Goal: Complete application form

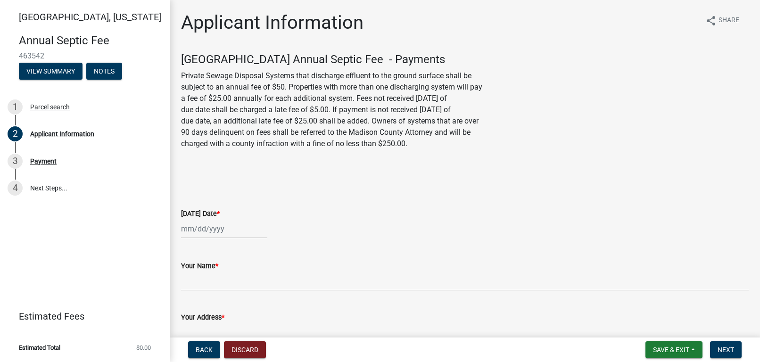
click at [207, 227] on div at bounding box center [224, 228] width 86 height 19
select select "8"
select select "2025"
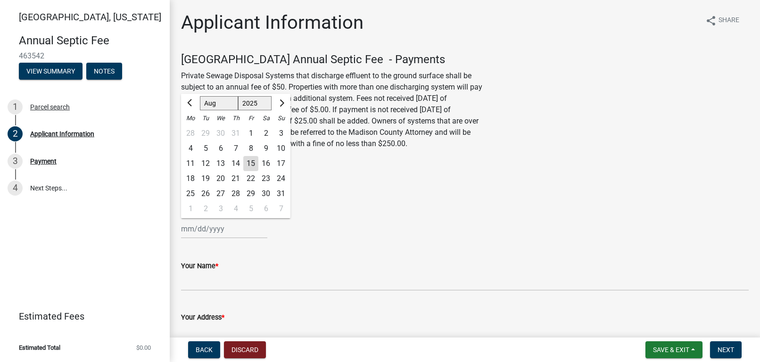
click at [246, 164] on div "15" at bounding box center [250, 163] width 15 height 15
type input "[DATE]"
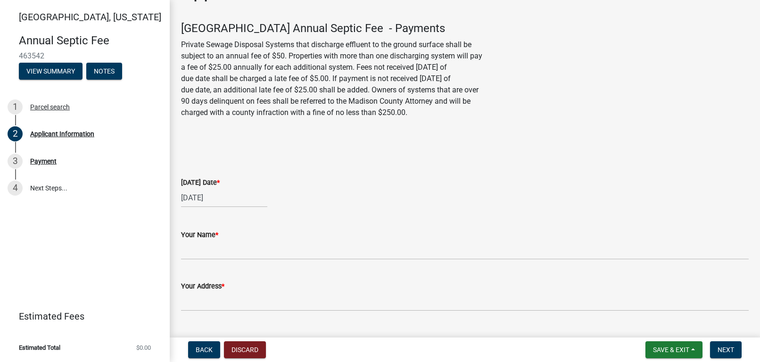
scroll to position [47, 0]
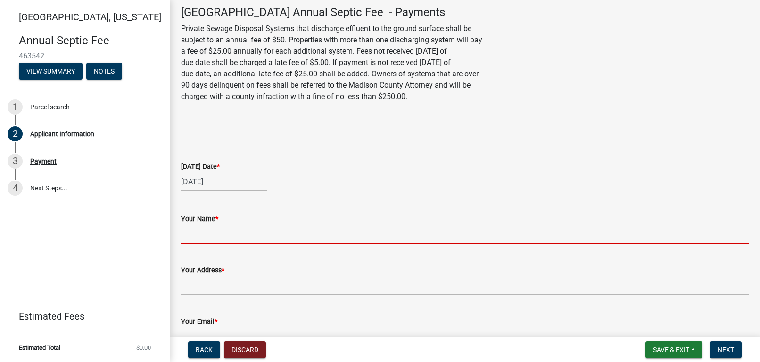
click at [223, 238] on input "Your Name *" at bounding box center [464, 233] width 567 height 19
type input "[PERSON_NAME]"
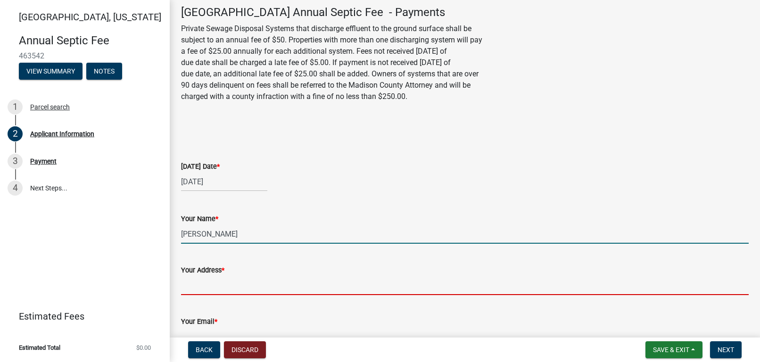
type input "[STREET_ADDRESS]"
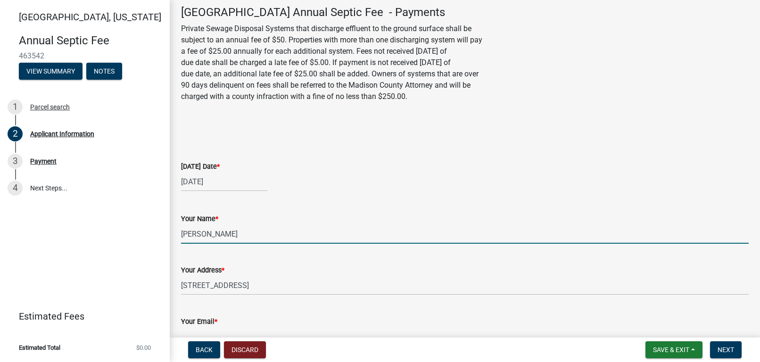
type input "[EMAIL_ADDRESS][DOMAIN_NAME]"
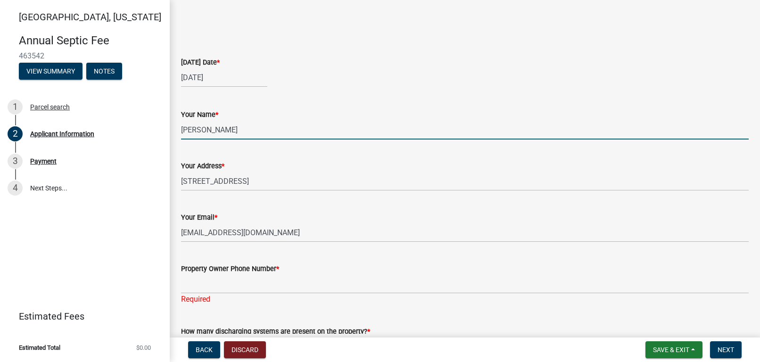
scroll to position [283, 0]
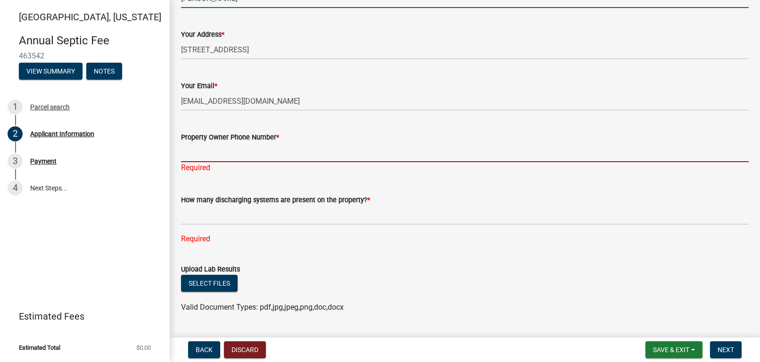
click at [243, 145] on input "Property Owner Phone Number *" at bounding box center [464, 152] width 567 height 19
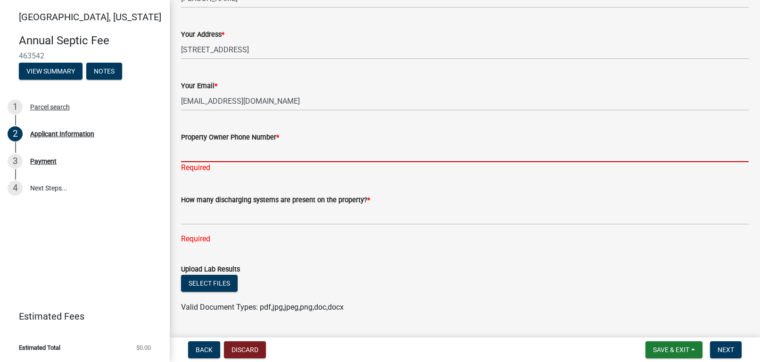
type input "3157083395"
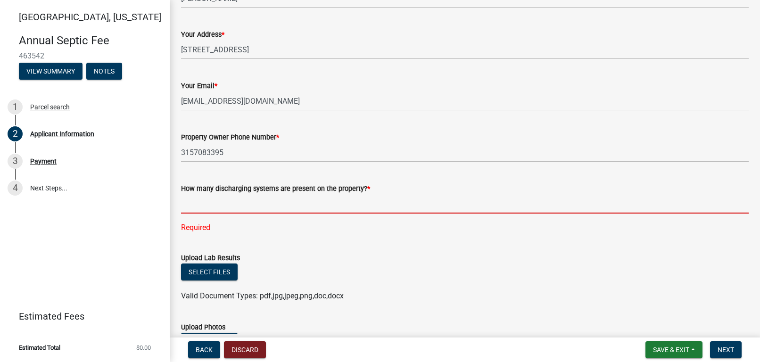
click at [235, 209] on input "text" at bounding box center [464, 203] width 567 height 19
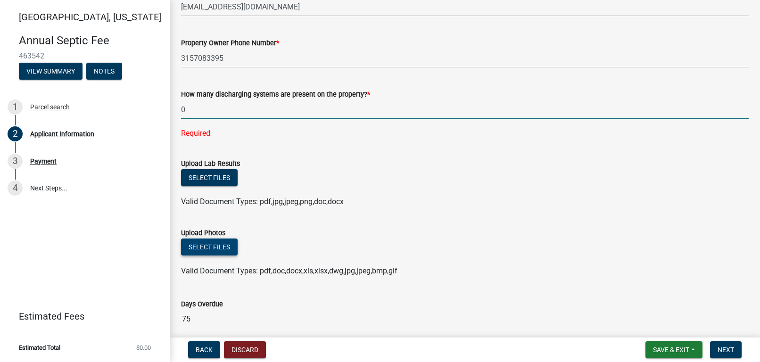
scroll to position [424, 0]
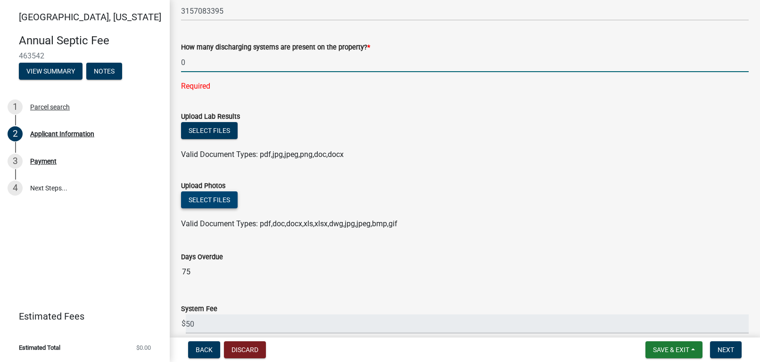
click at [219, 199] on button "Select files" at bounding box center [209, 199] width 57 height 17
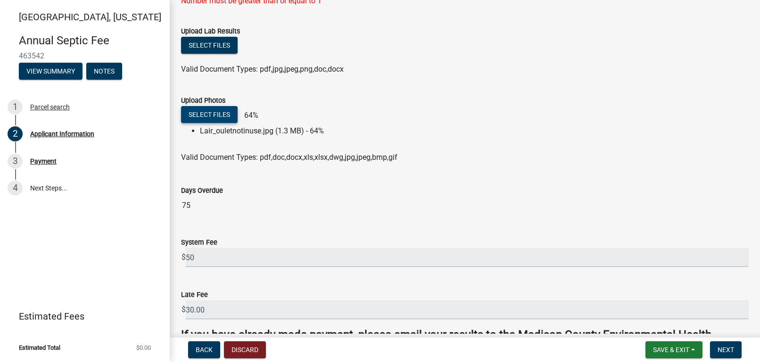
scroll to position [609, 0]
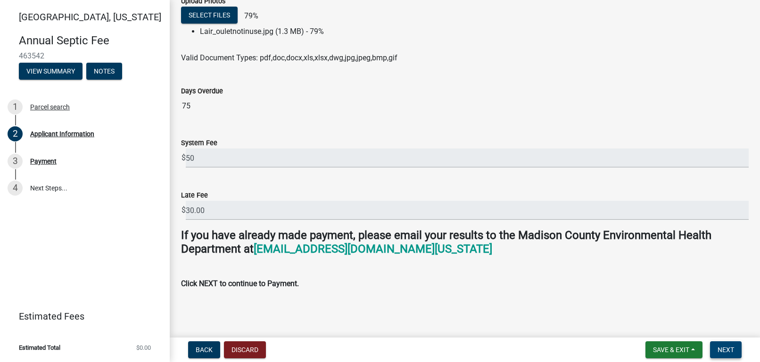
click at [722, 349] on span "Next" at bounding box center [725, 350] width 16 height 8
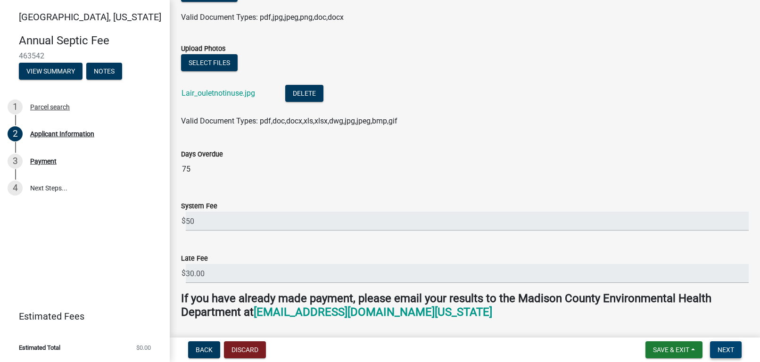
scroll to position [624, 0]
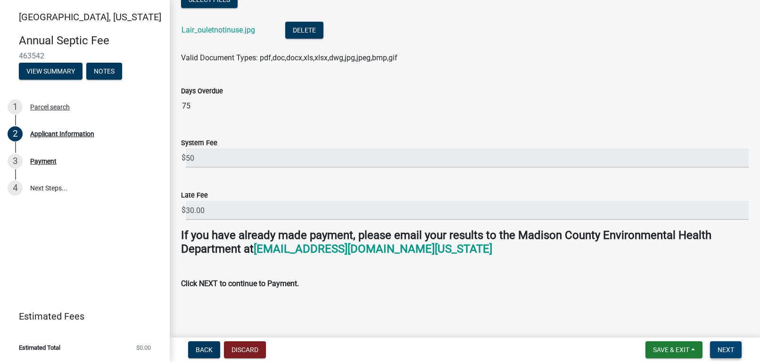
click at [726, 346] on span "Next" at bounding box center [725, 350] width 16 height 8
drag, startPoint x: 752, startPoint y: 249, endPoint x: 747, endPoint y: 79, distance: 170.2
click at [704, 288] on p "Click NEXT to continue to Payment." at bounding box center [464, 283] width 567 height 11
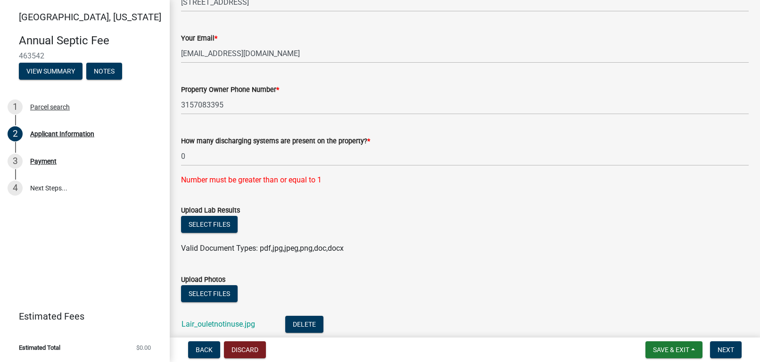
scroll to position [332, 0]
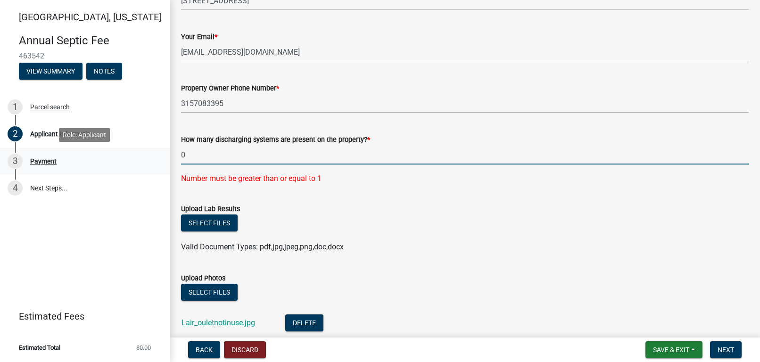
drag, startPoint x: 200, startPoint y: 153, endPoint x: 167, endPoint y: 157, distance: 33.2
click at [167, 157] on div "[GEOGRAPHIC_DATA], [US_STATE] Annual Septic Fee 463542 View Summary Notes 1 Par…" at bounding box center [380, 181] width 760 height 362
type input "1"
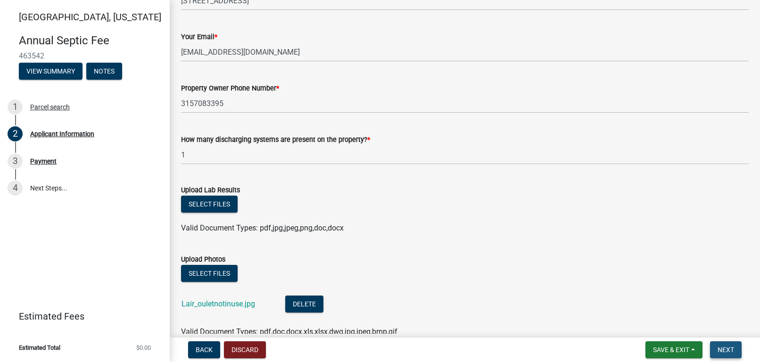
click at [722, 346] on span "Next" at bounding box center [725, 350] width 16 height 8
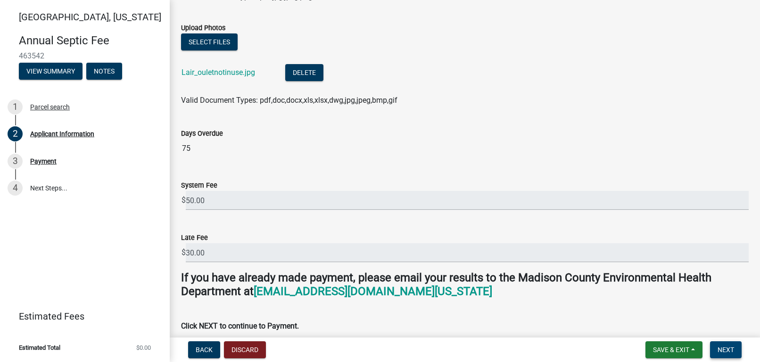
scroll to position [606, 0]
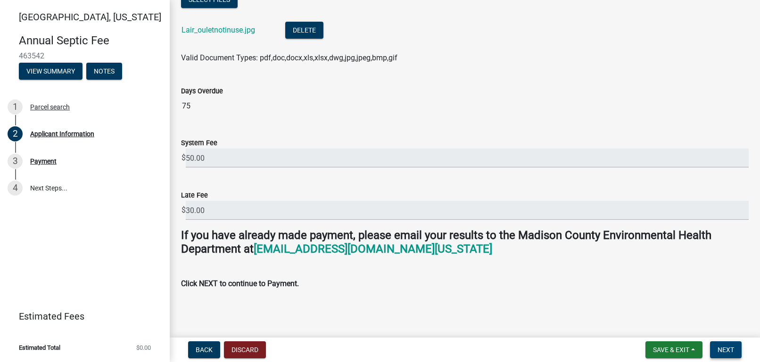
click at [729, 353] on span "Next" at bounding box center [725, 350] width 16 height 8
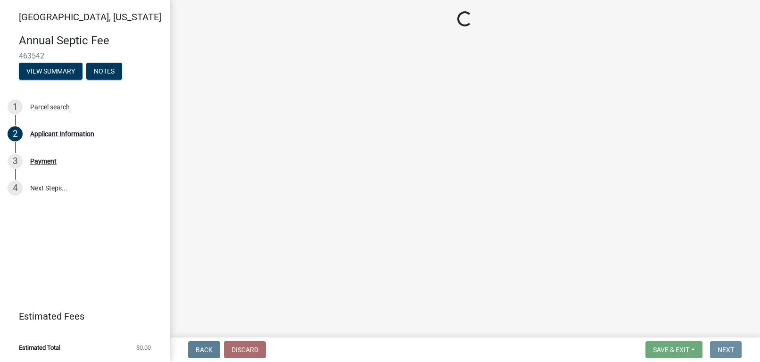
scroll to position [0, 0]
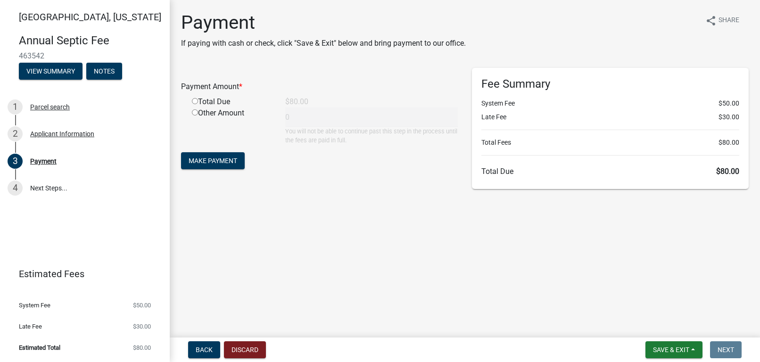
click at [197, 99] on input "radio" at bounding box center [195, 101] width 6 height 6
radio input "true"
type input "80"
click at [237, 159] on span "Make Payment" at bounding box center [213, 161] width 49 height 8
